Goal: Information Seeking & Learning: Learn about a topic

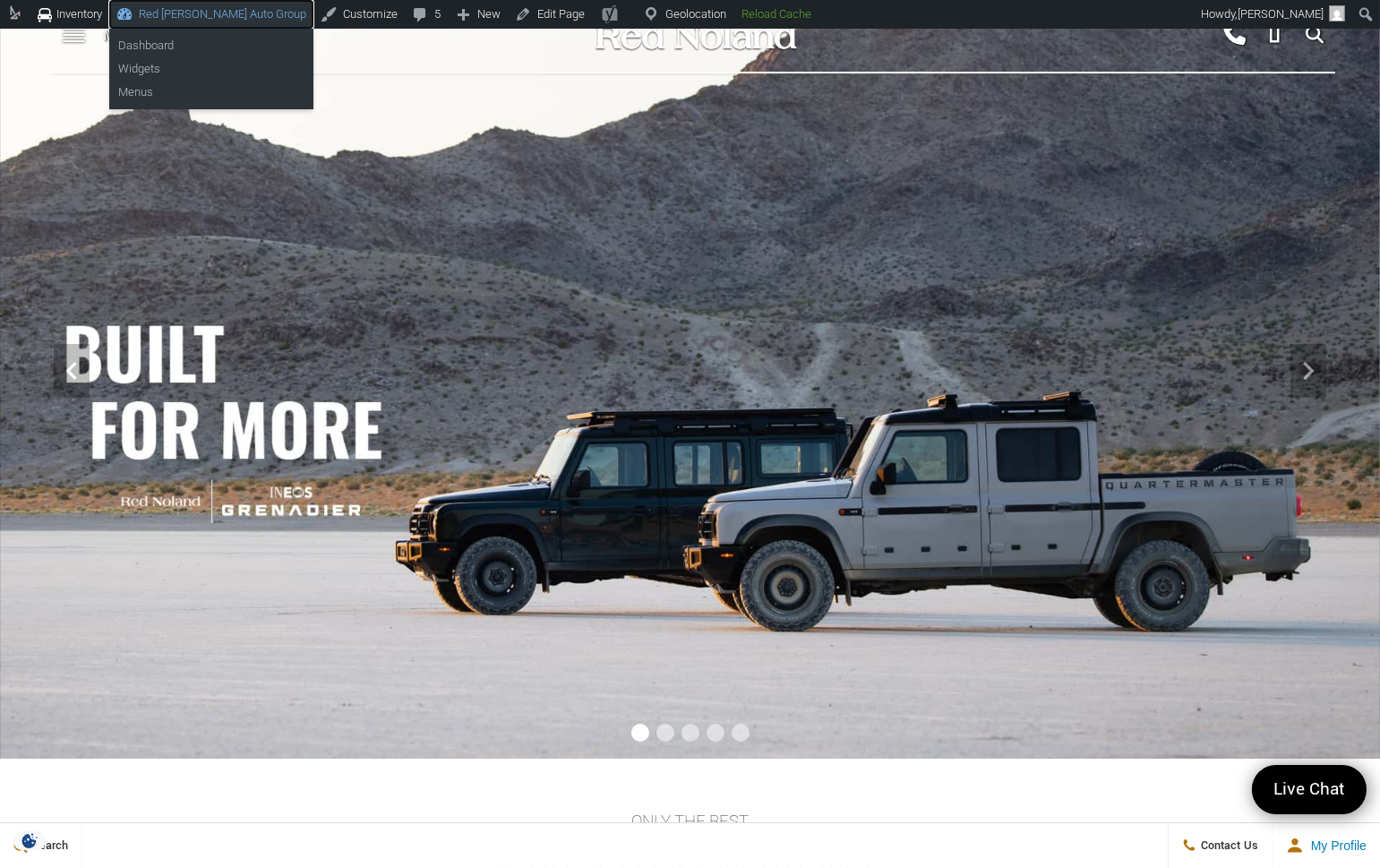
click at [164, 10] on link "Red [PERSON_NAME] Auto Group" at bounding box center [212, 14] width 204 height 28
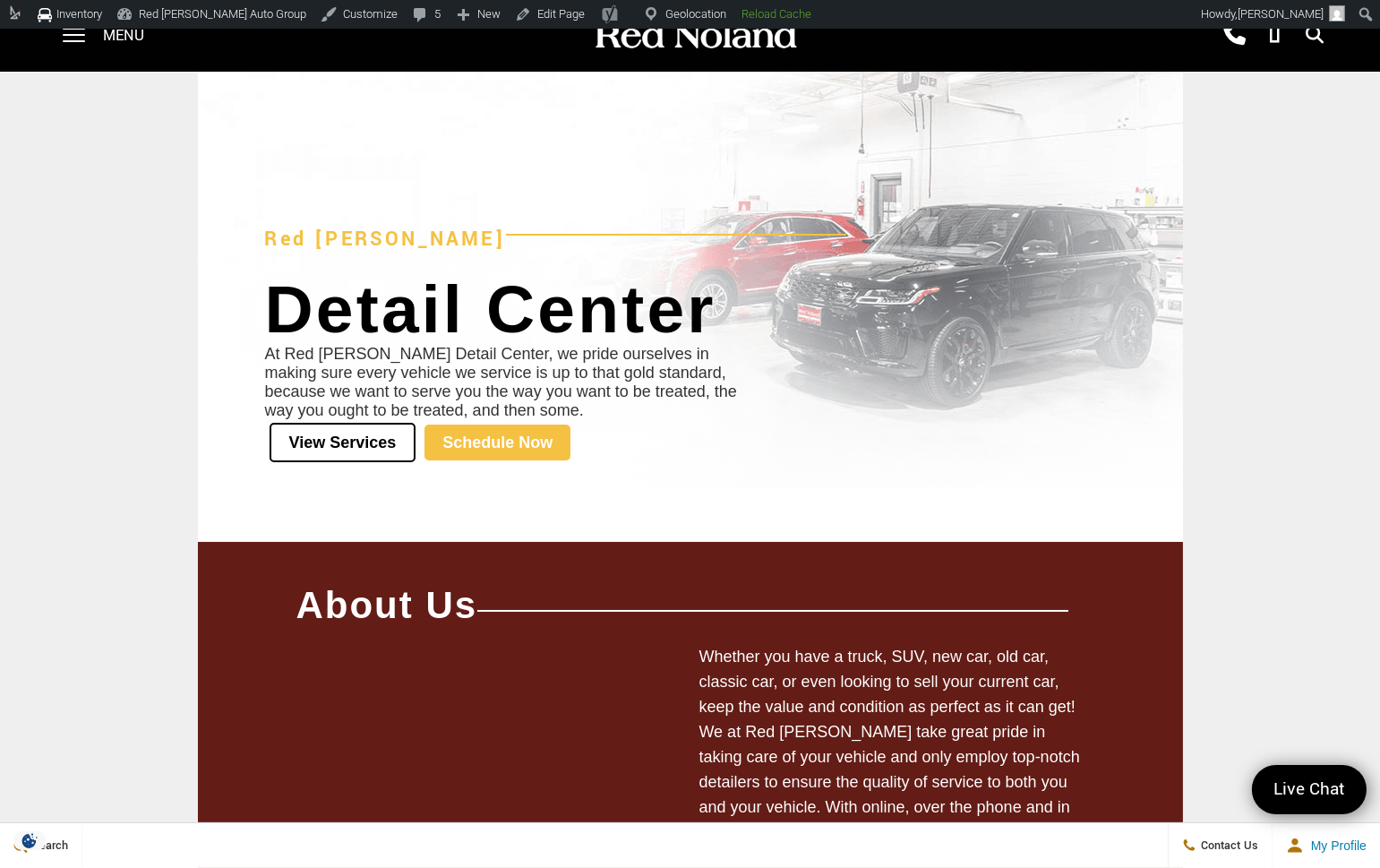
scroll to position [58, 0]
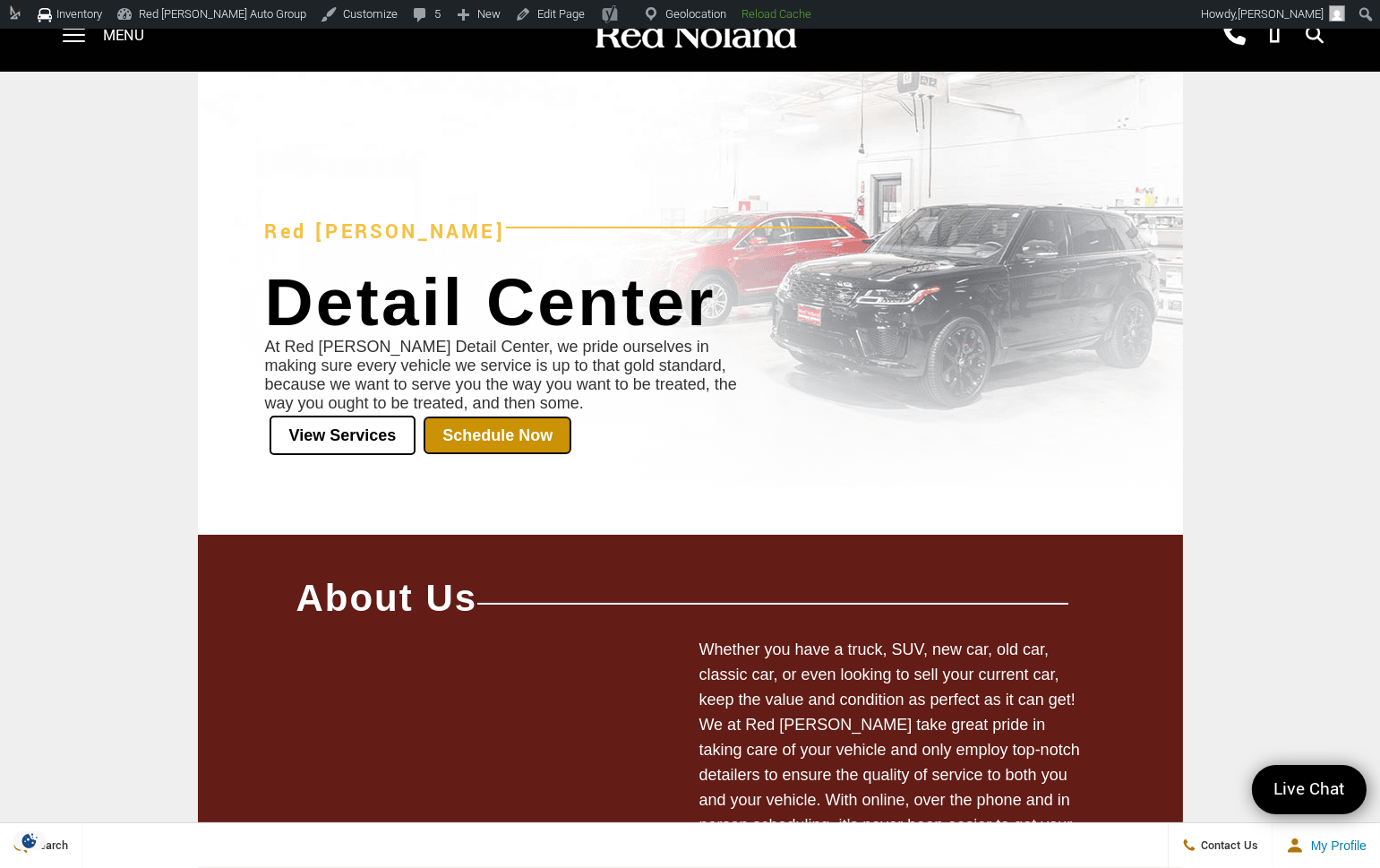
click at [532, 423] on link "Schedule Now" at bounding box center [497, 435] width 146 height 36
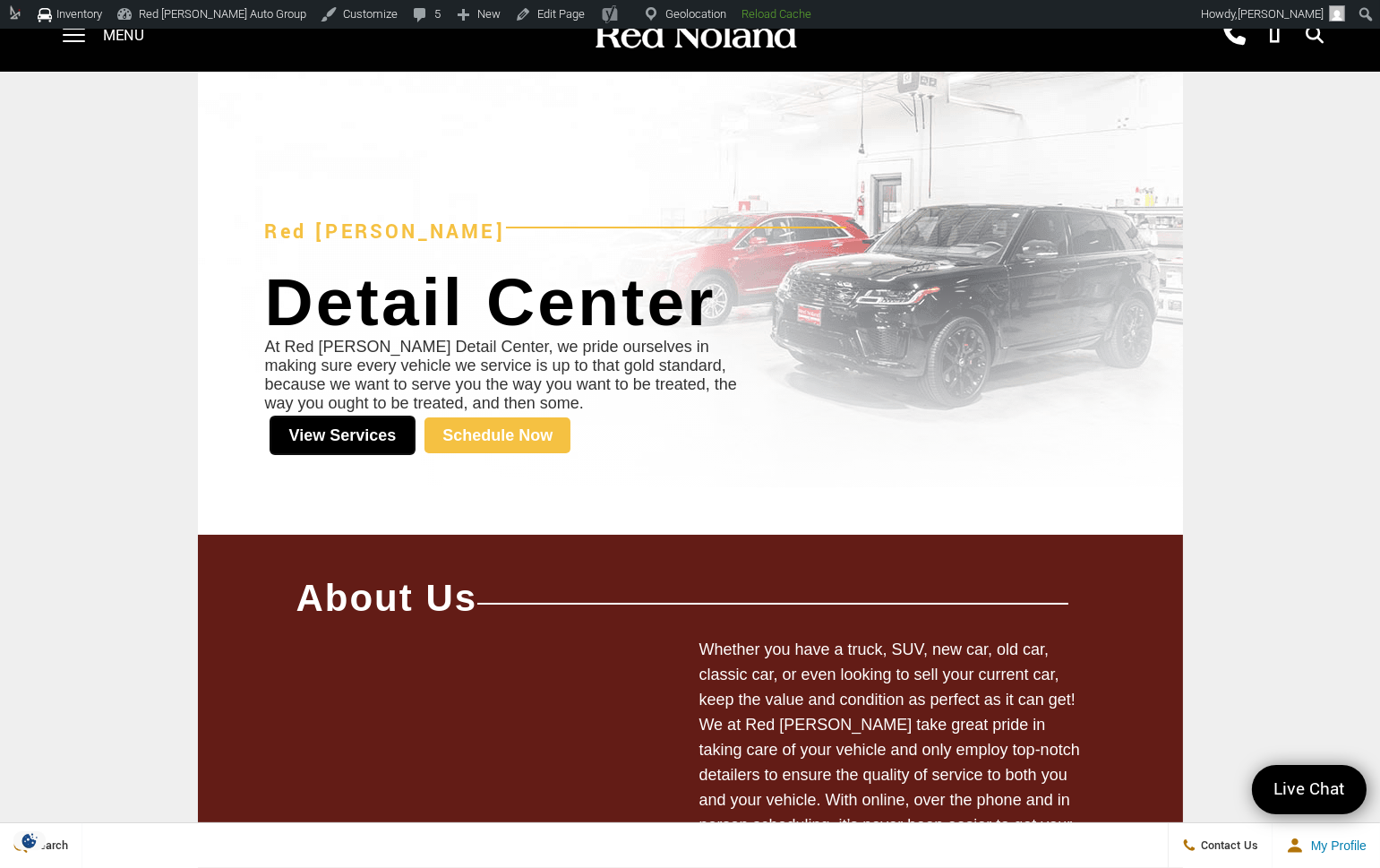
click at [355, 438] on link "View Services" at bounding box center [342, 435] width 146 height 40
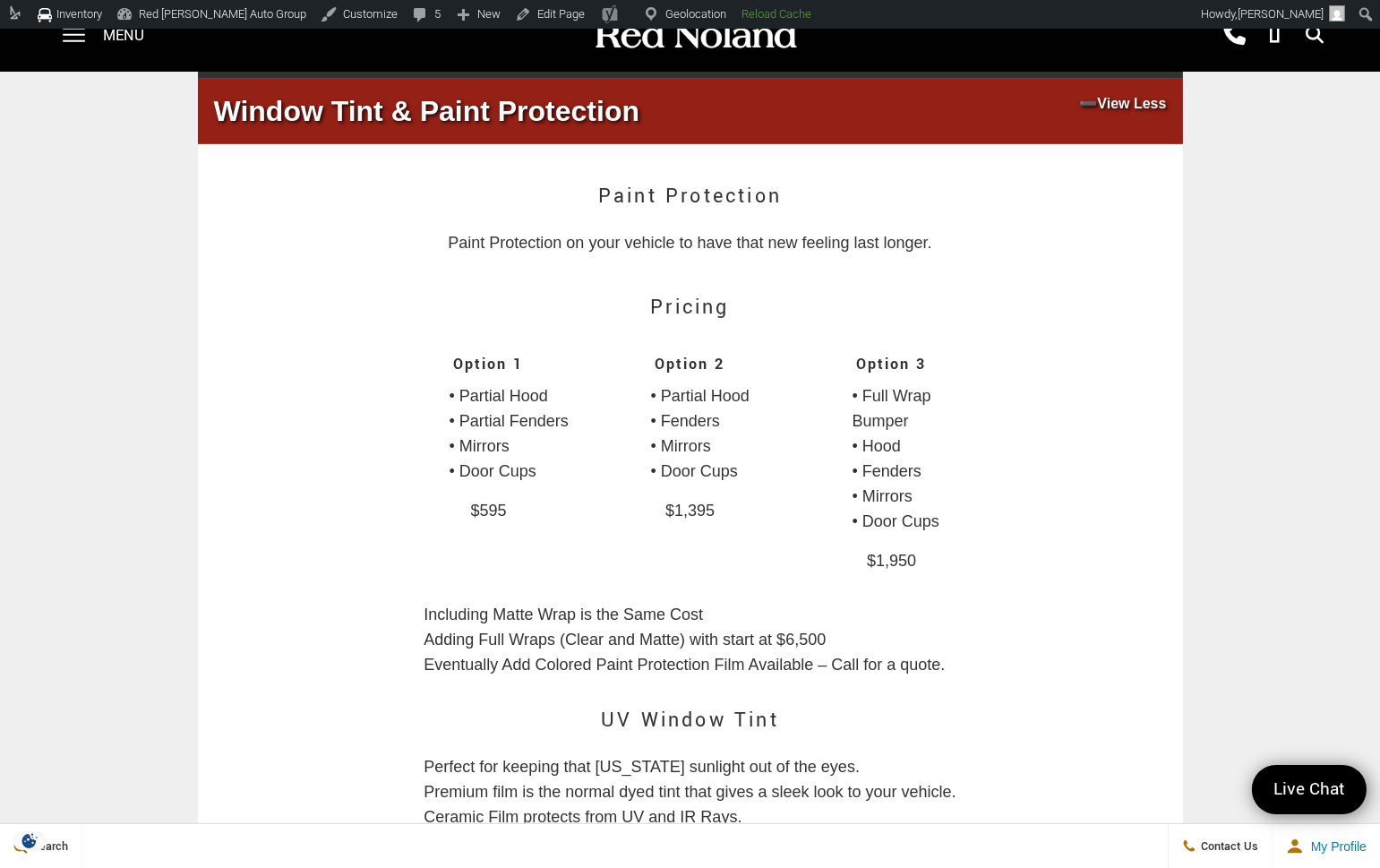
scroll to position [1658, 0]
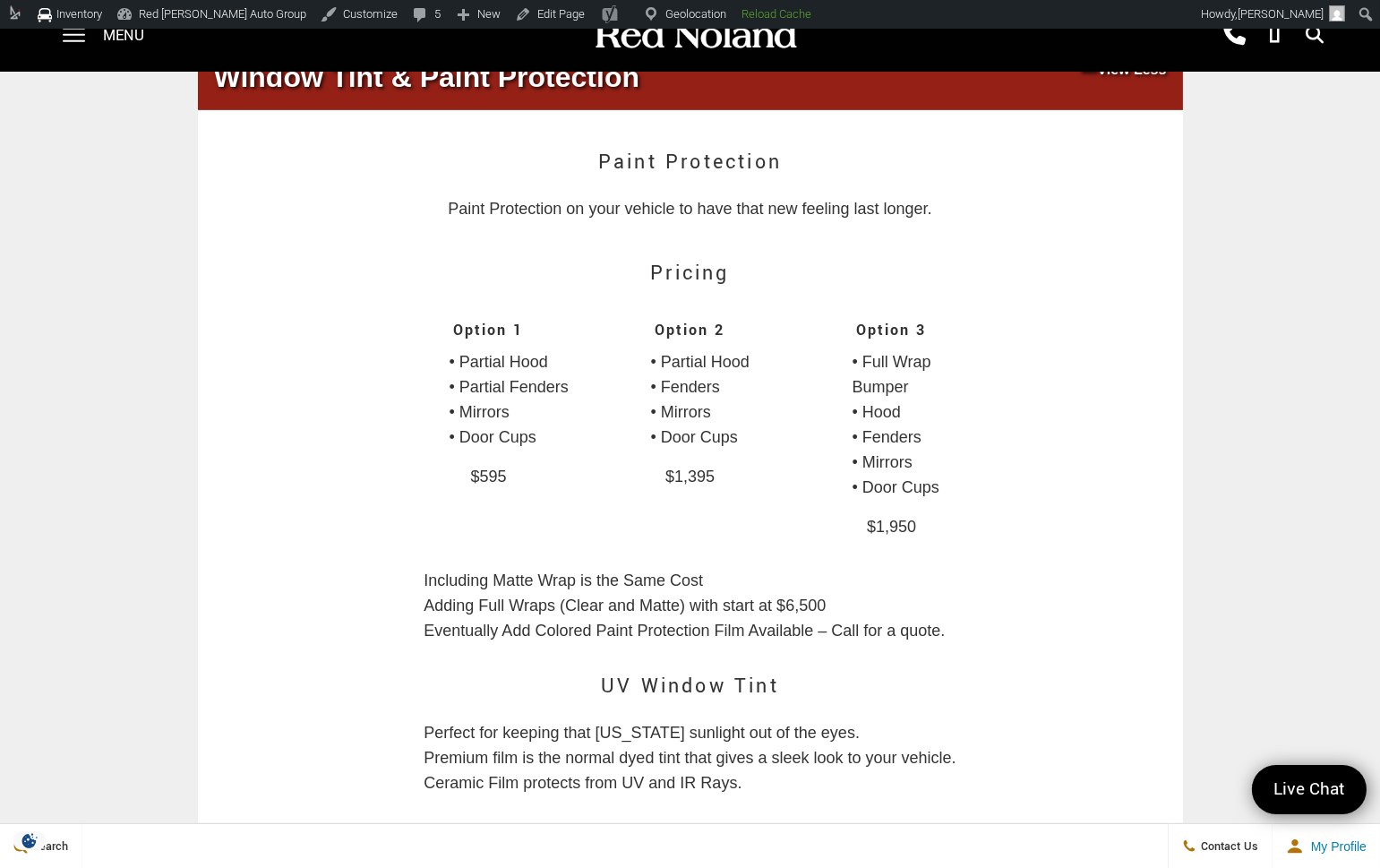
click at [488, 495] on p "$595" at bounding box center [487, 476] width 197 height 37
copy div "$595"
click at [692, 495] on p "$1,395" at bounding box center [690, 476] width 197 height 37
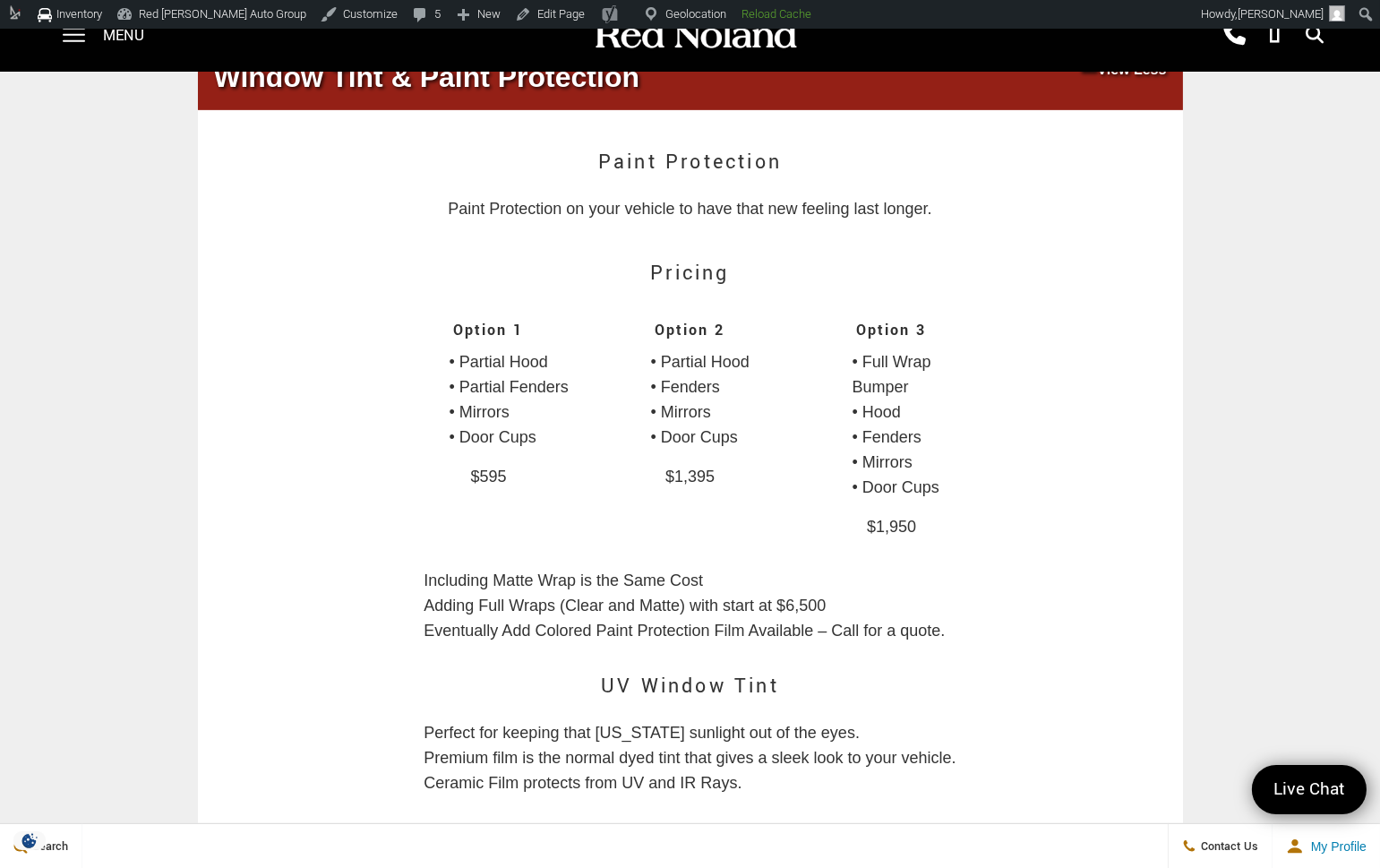
click at [692, 495] on p "$1,395" at bounding box center [690, 476] width 197 height 37
copy div "$1,395"
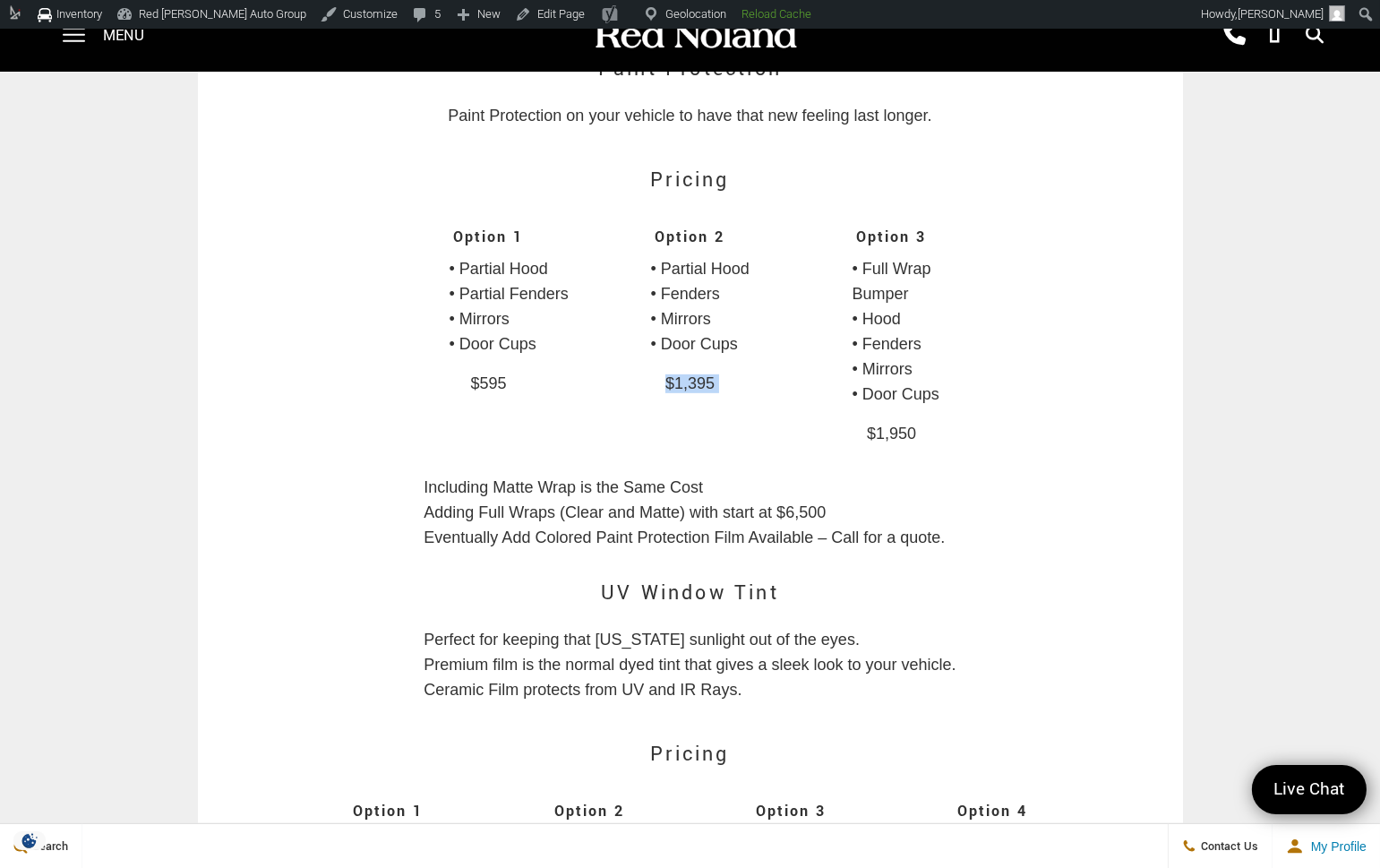
scroll to position [1757, 0]
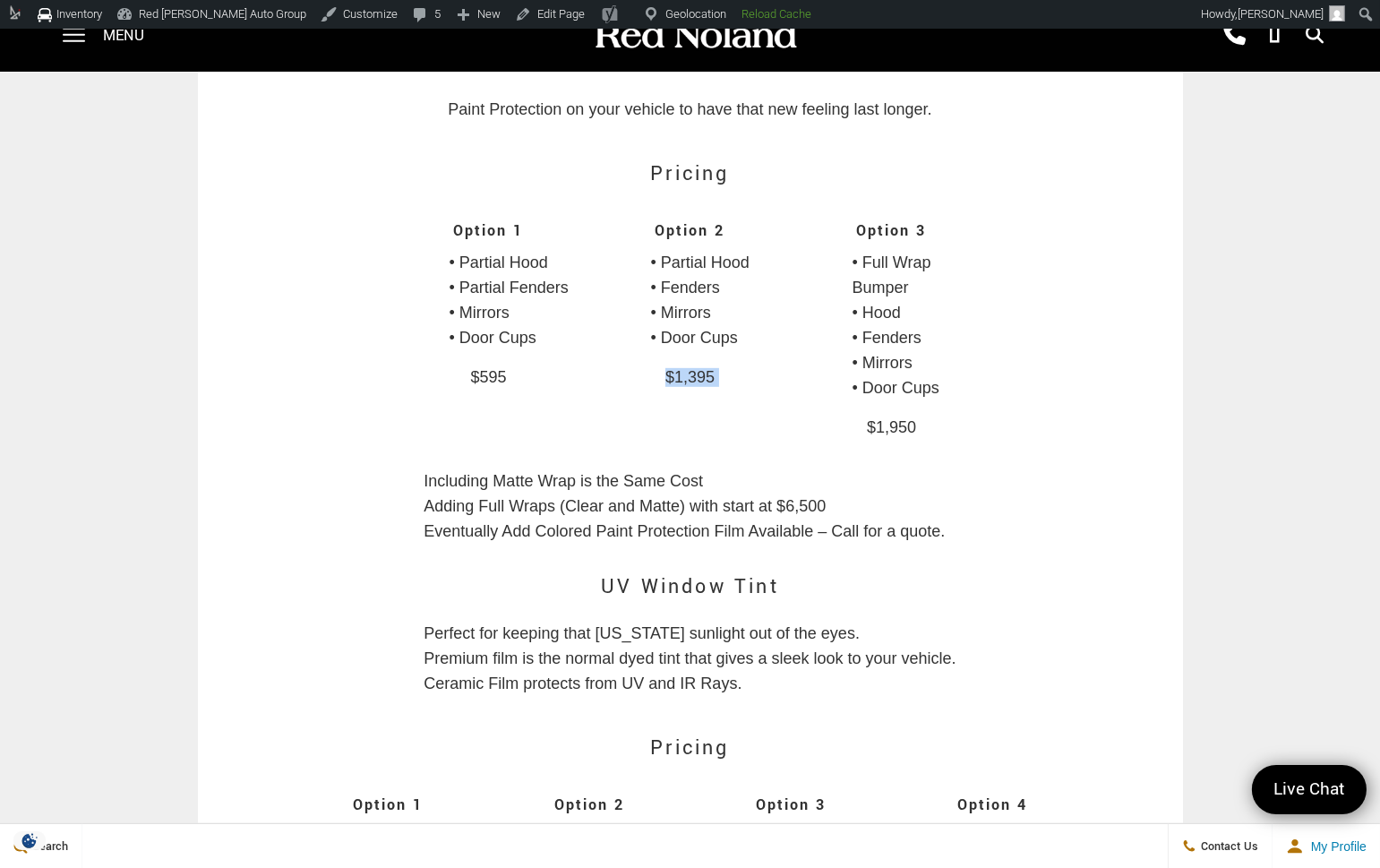
click at [898, 443] on p "$1,950" at bounding box center [892, 427] width 197 height 37
copy div "$1,950"
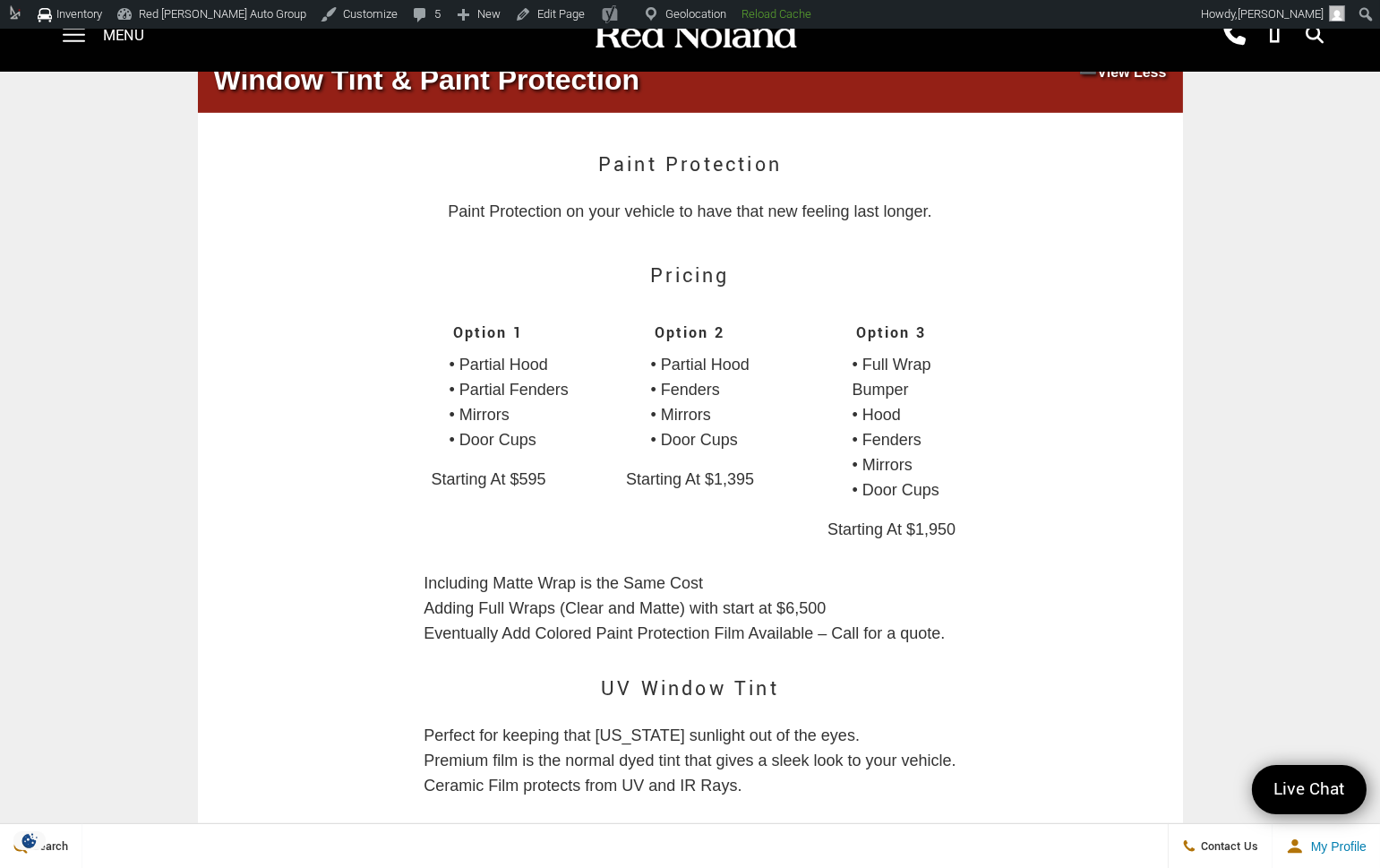
scroll to position [1676, 0]
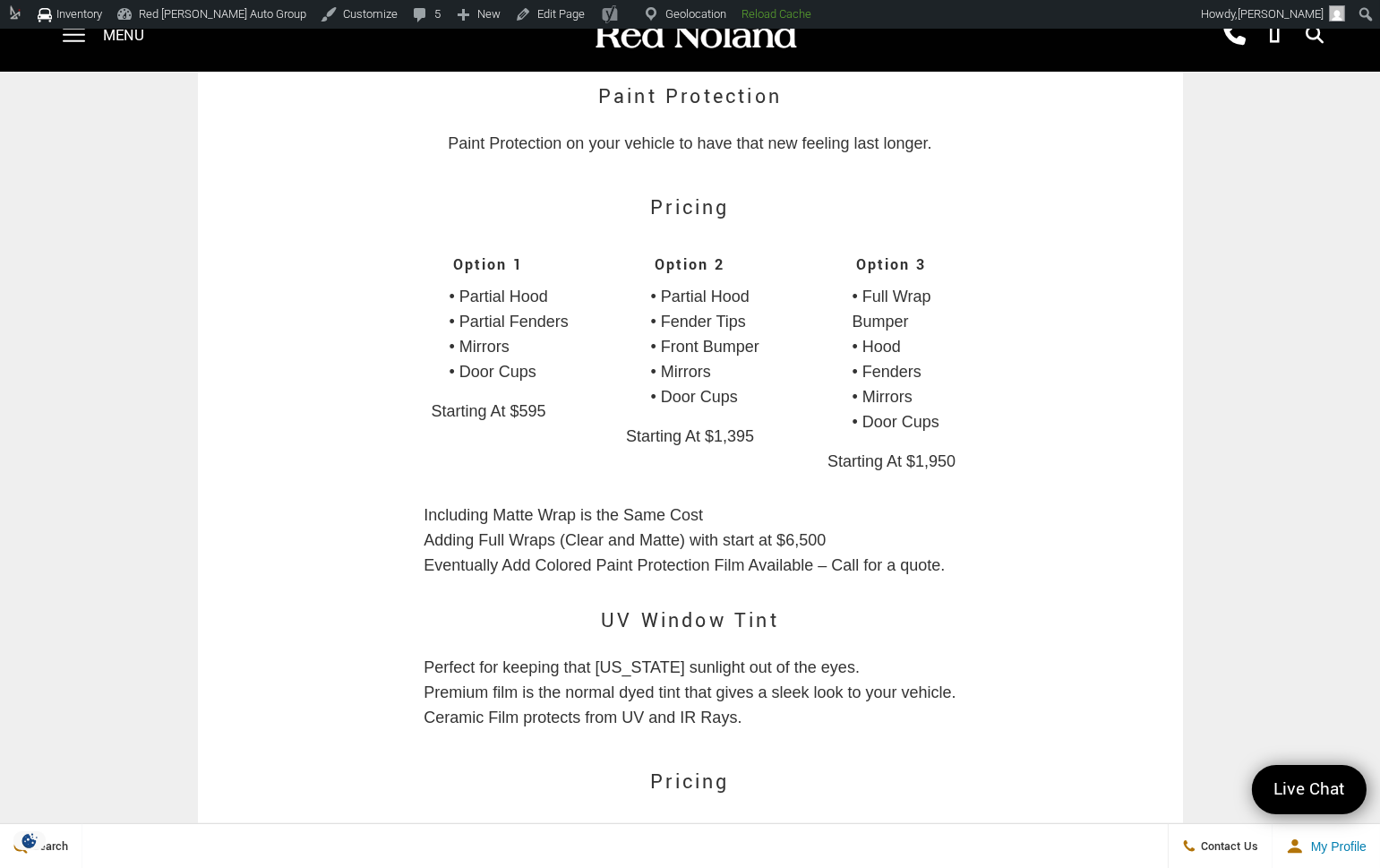
scroll to position [1682, 0]
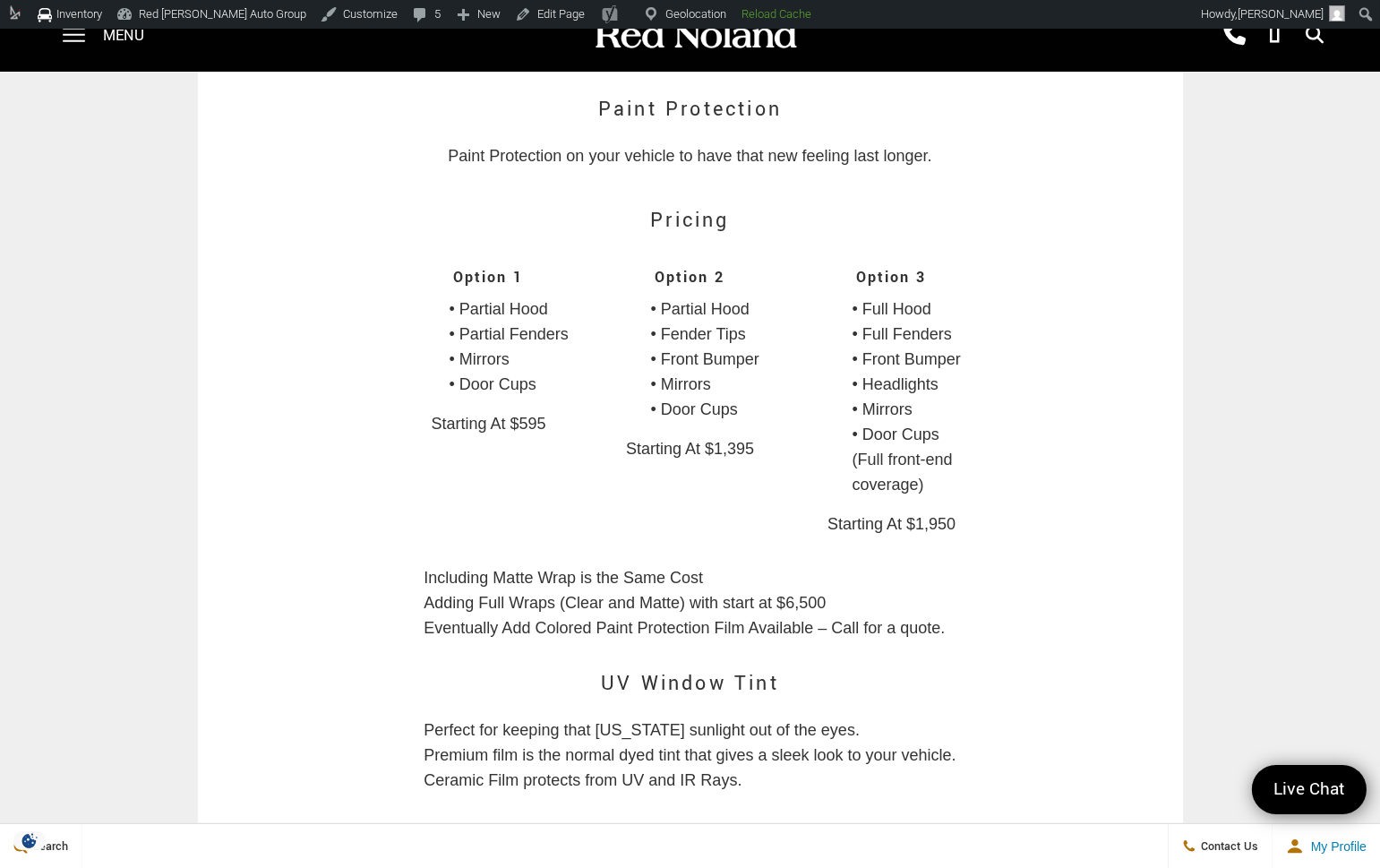
scroll to position [1739, 0]
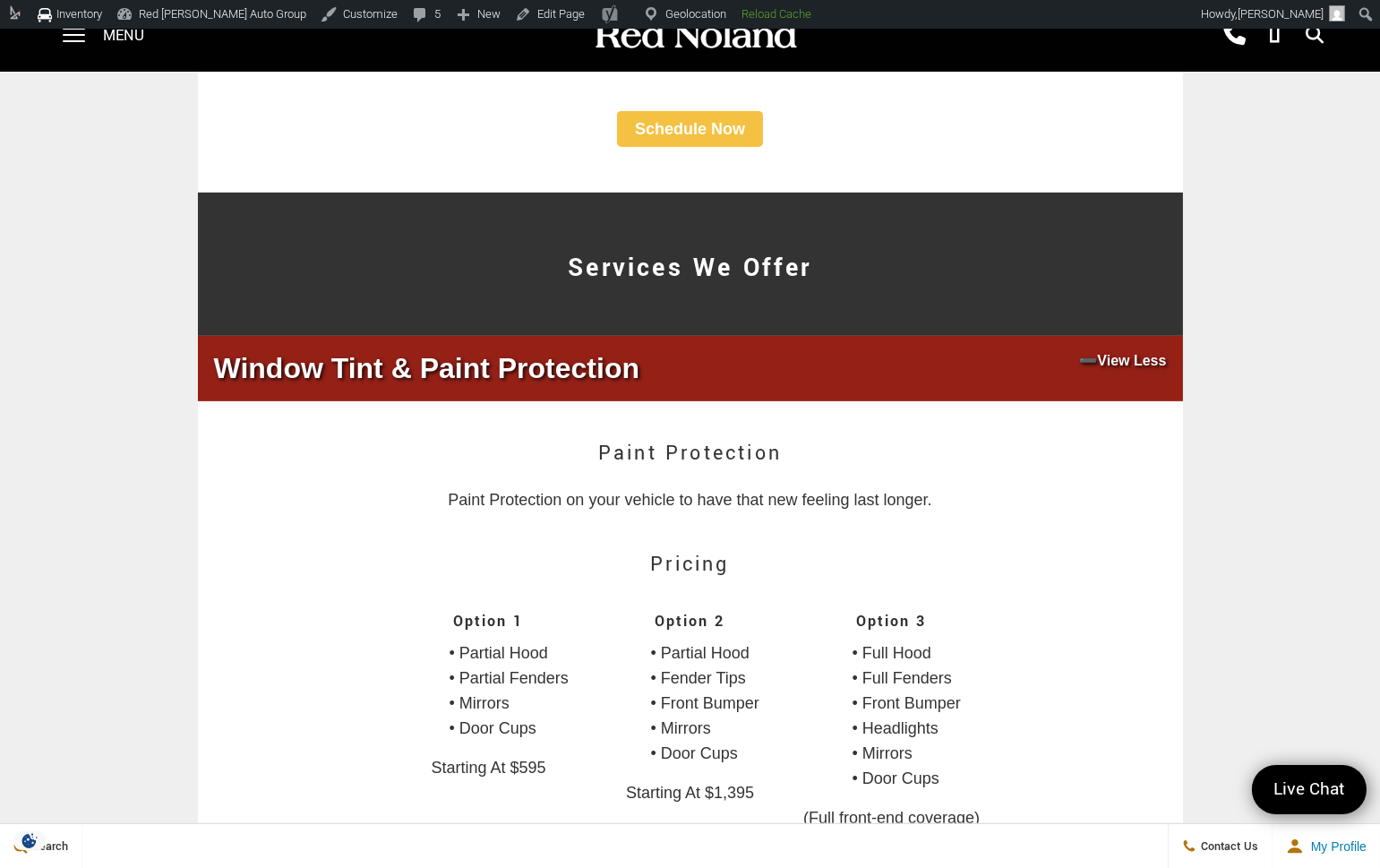
scroll to position [1366, 0]
click at [1081, 402] on button "Window Tint & Paint Protection" at bounding box center [690, 368] width 985 height 65
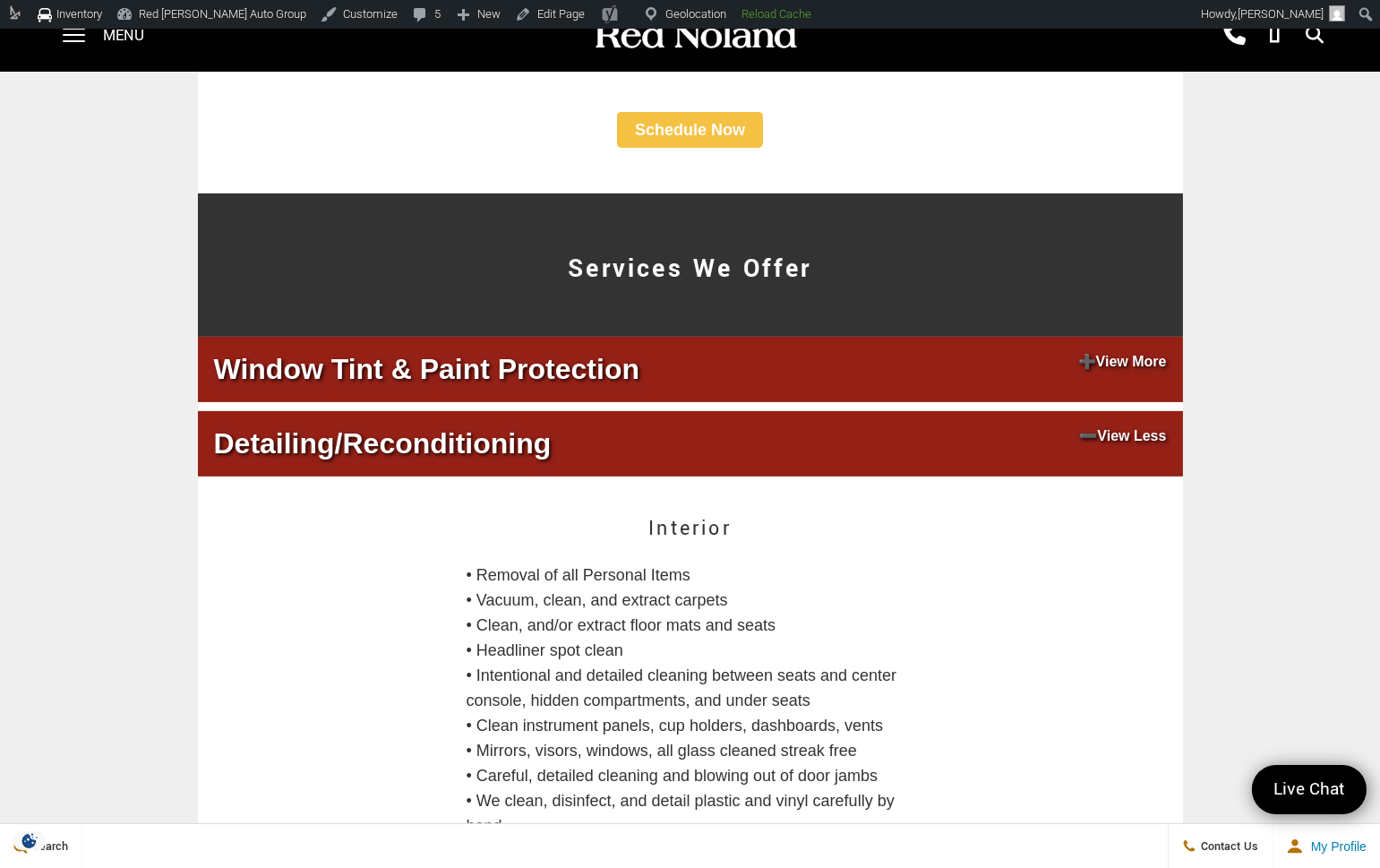
click at [1081, 402] on button "Window Tint & Paint Protection" at bounding box center [690, 368] width 985 height 65
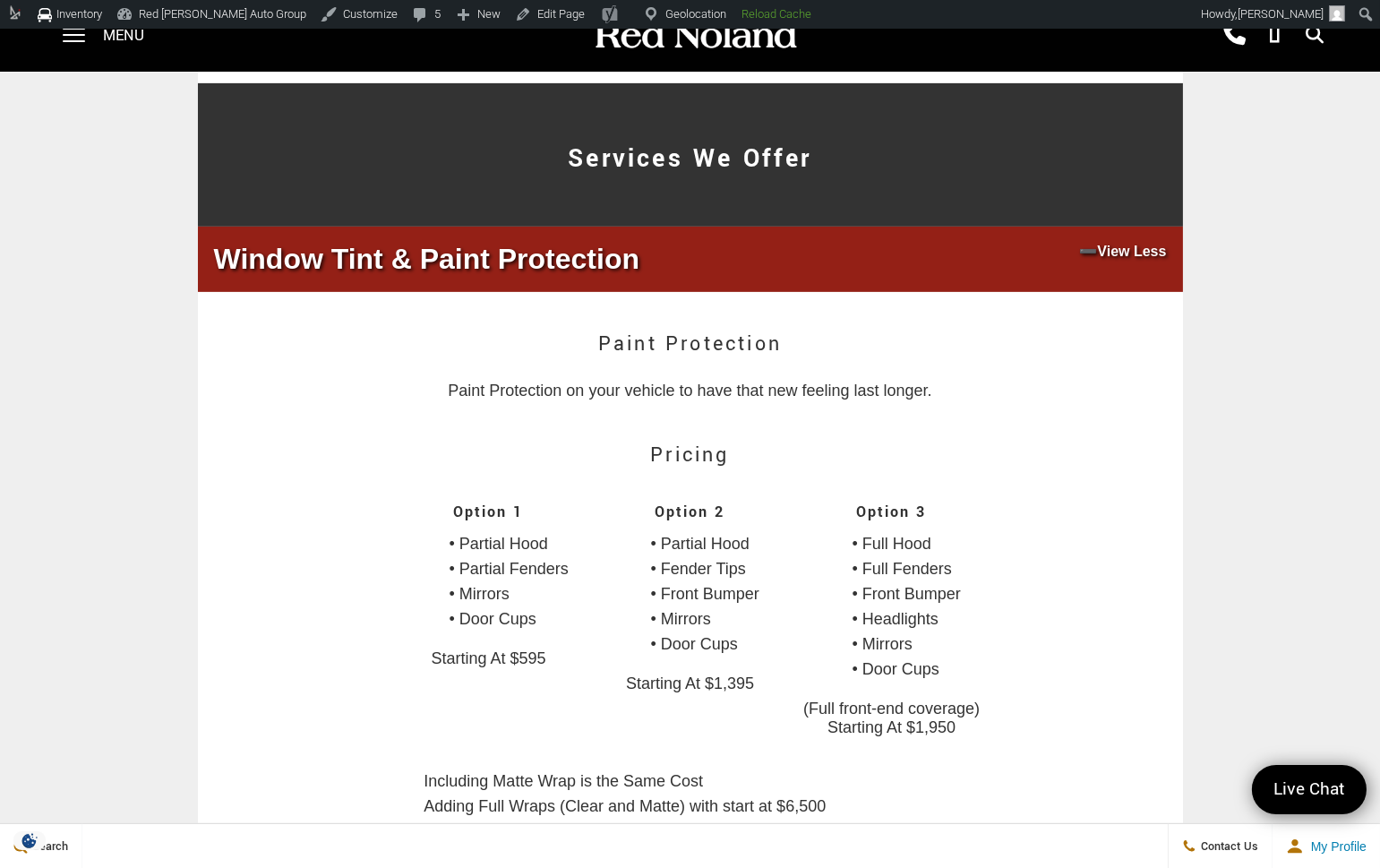
scroll to position [1480, 0]
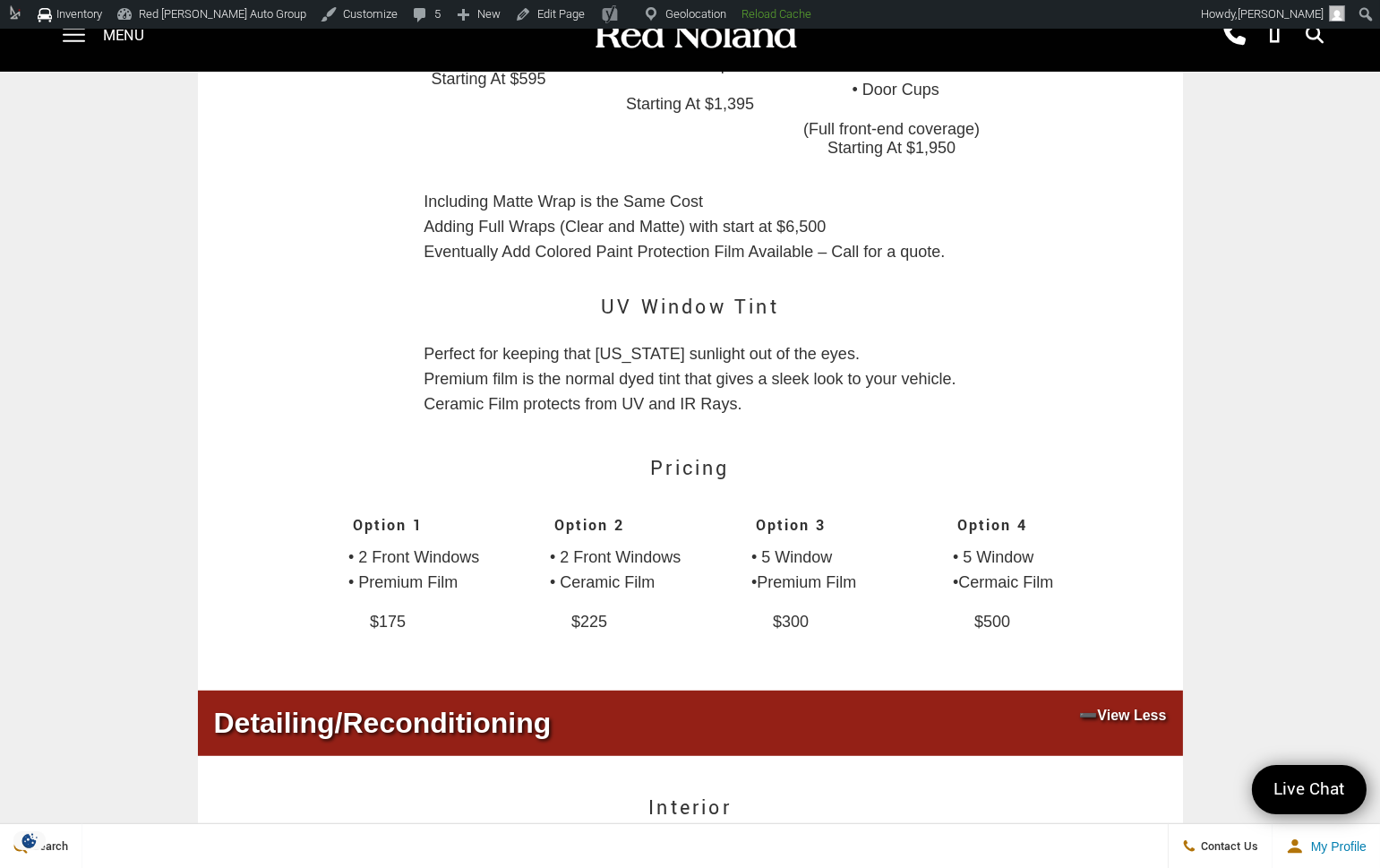
scroll to position [2051, 0]
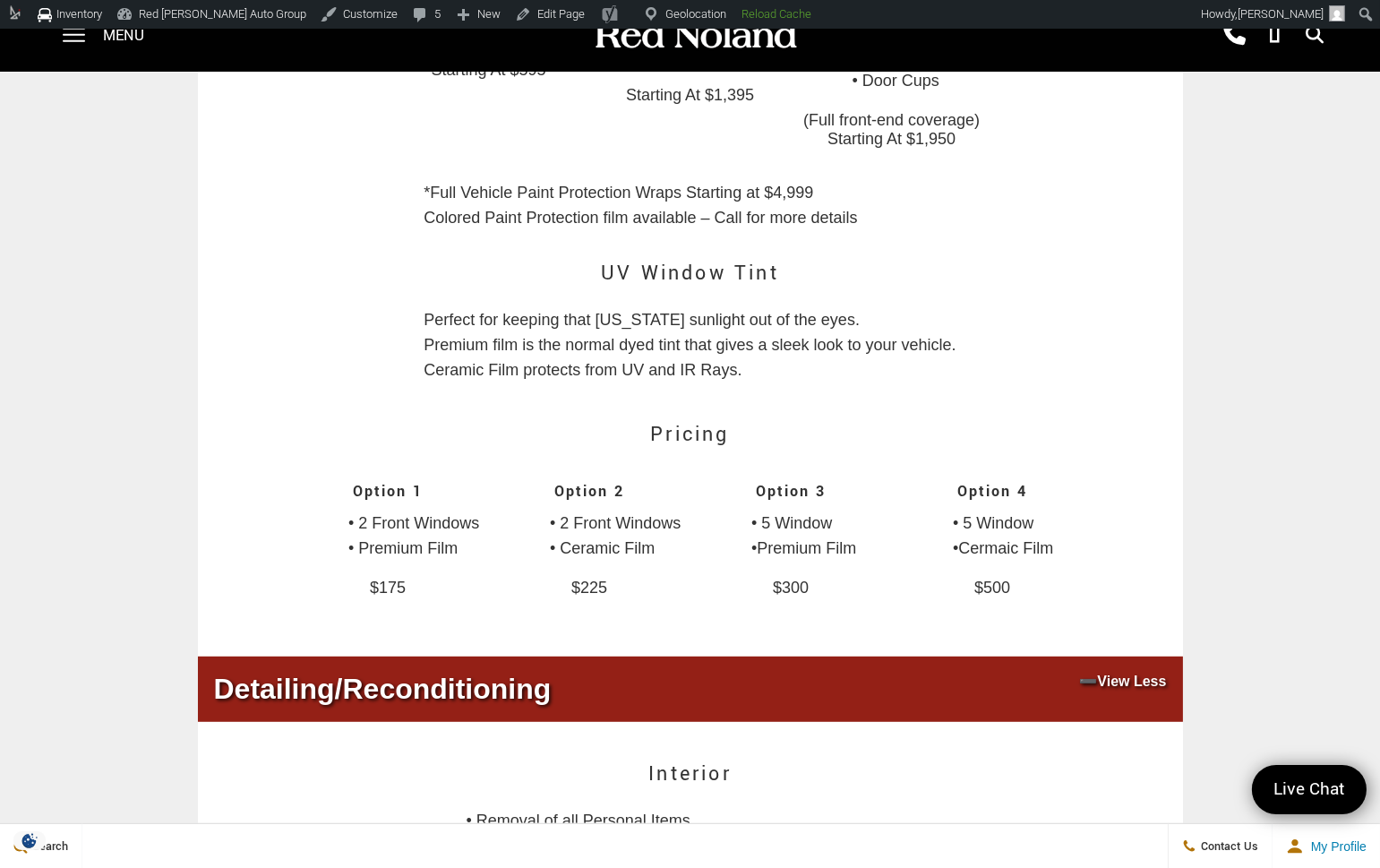
scroll to position [2043, 0]
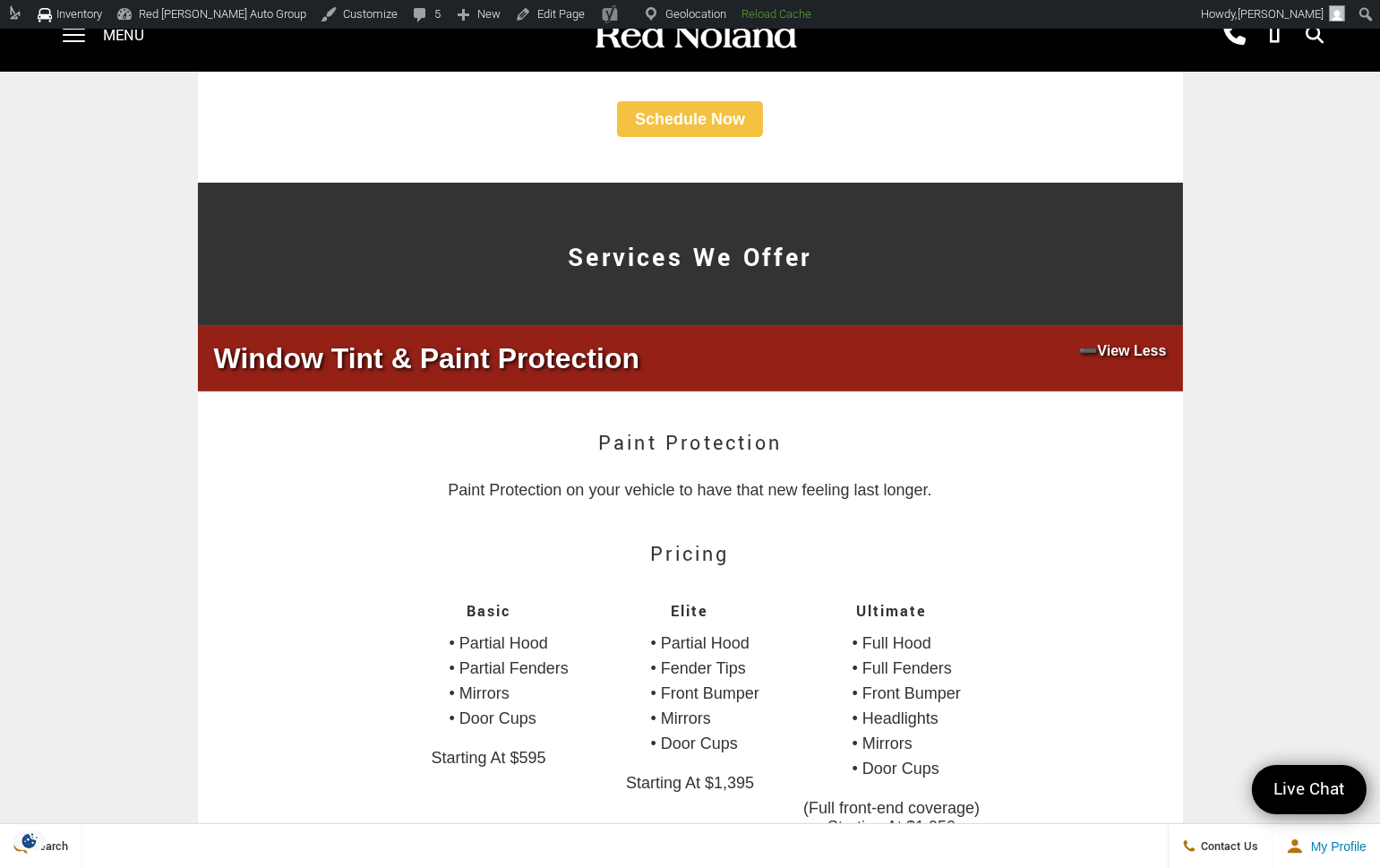
scroll to position [1371, 0]
